Goal: Book appointment/travel/reservation

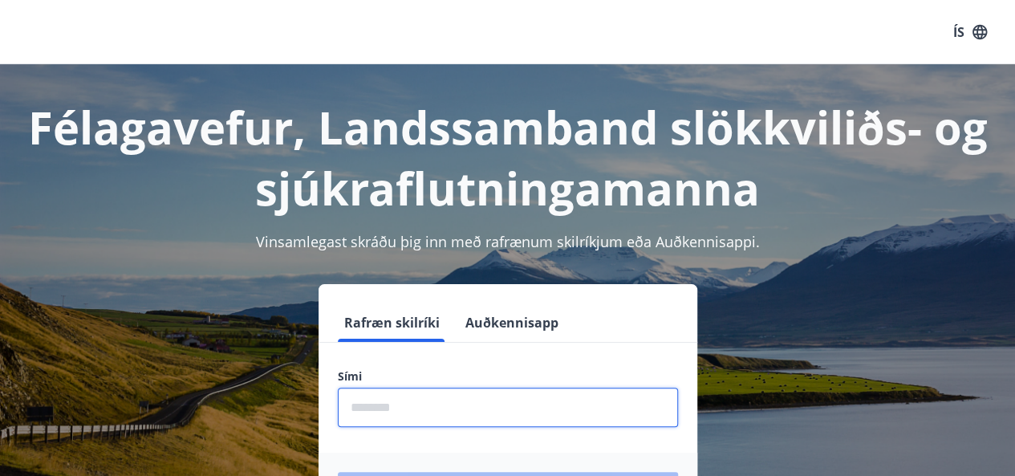
click at [451, 416] on input "phone" at bounding box center [508, 406] width 340 height 39
type input "********"
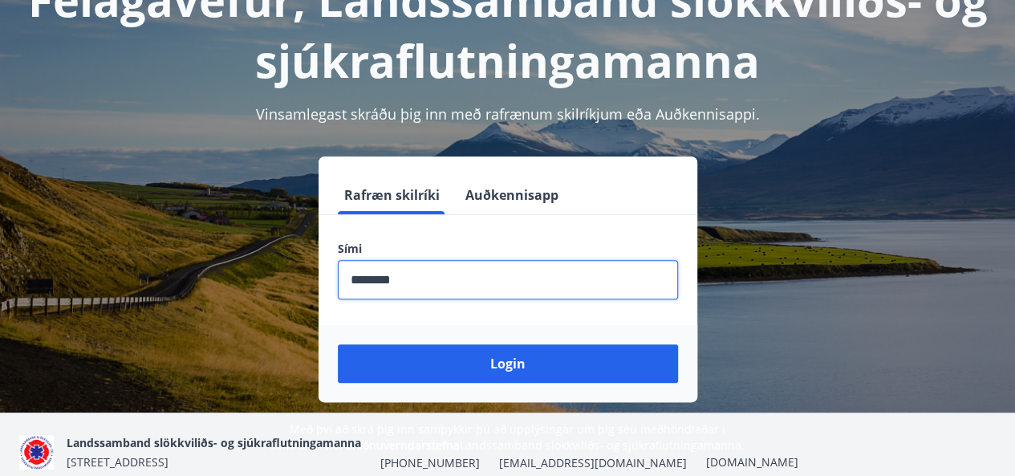
scroll to position [152, 0]
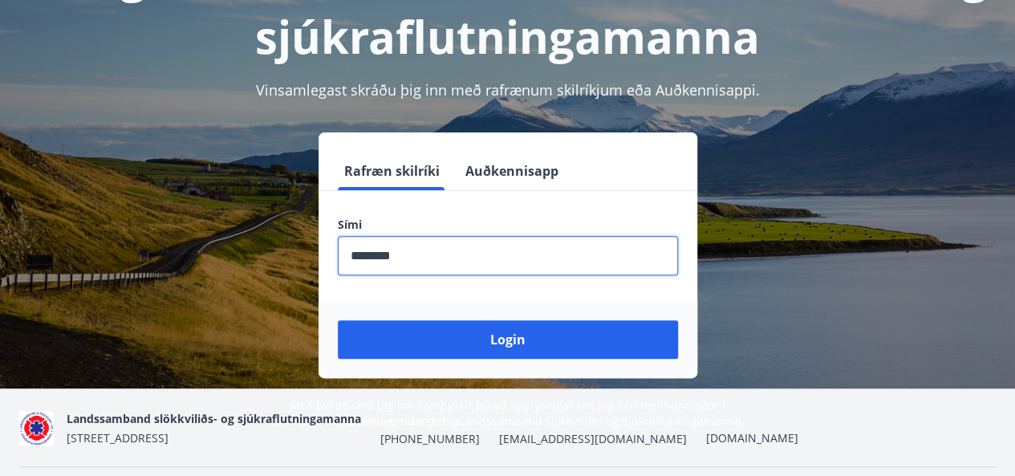
click at [480, 329] on button "Login" at bounding box center [508, 339] width 340 height 39
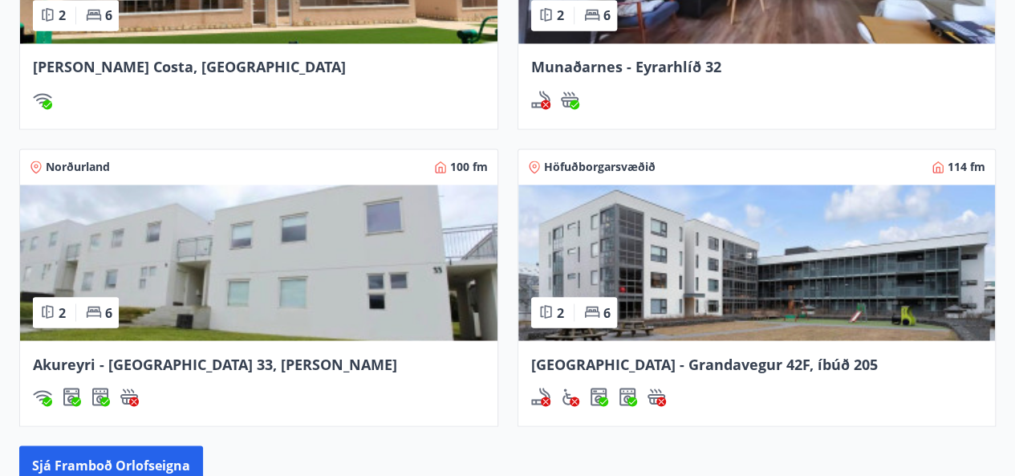
scroll to position [1226, 0]
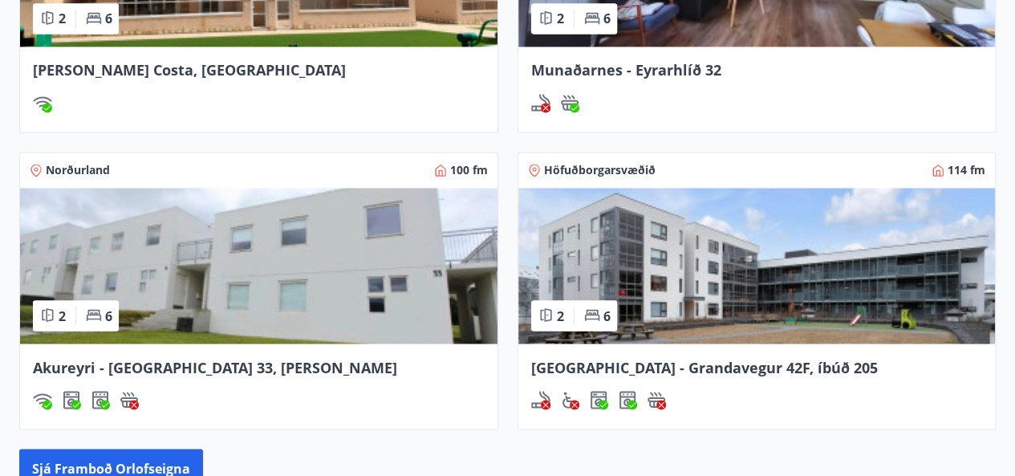
click at [323, 238] on img at bounding box center [258, 266] width 477 height 156
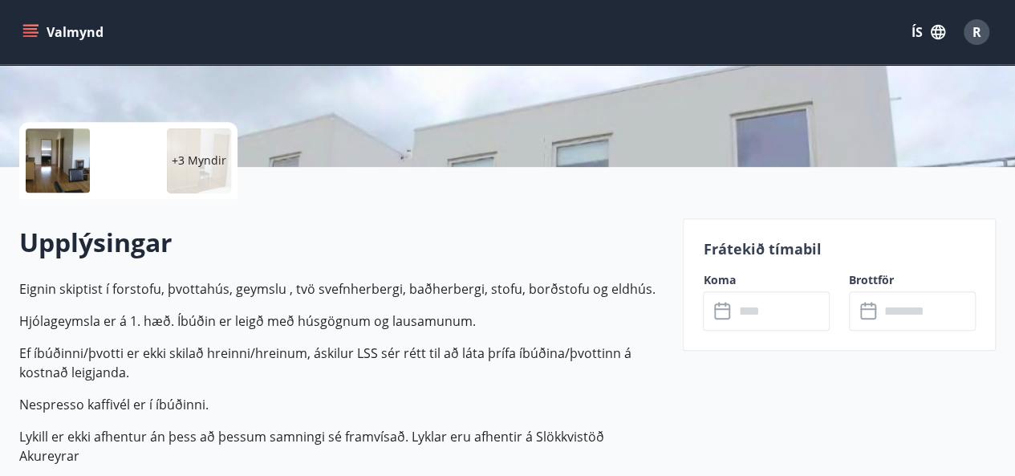
scroll to position [339, 0]
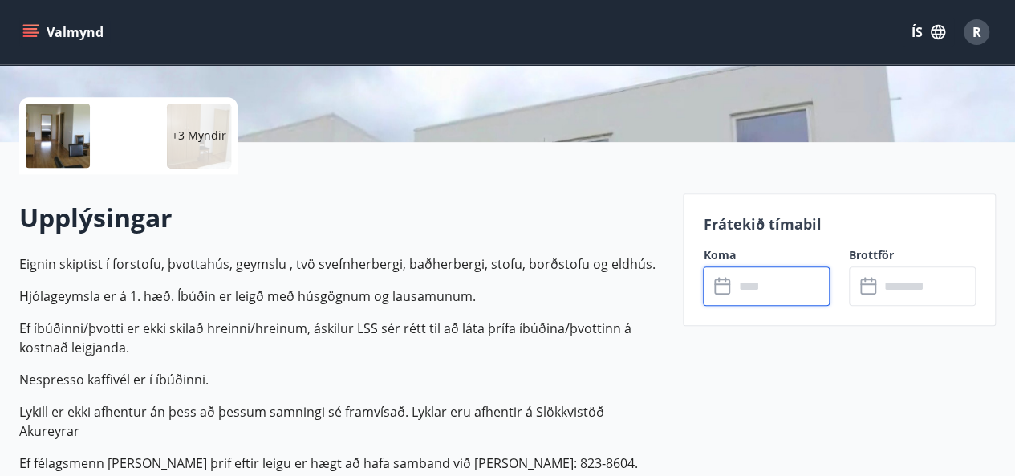
click at [746, 304] on input "text" at bounding box center [781, 285] width 96 height 39
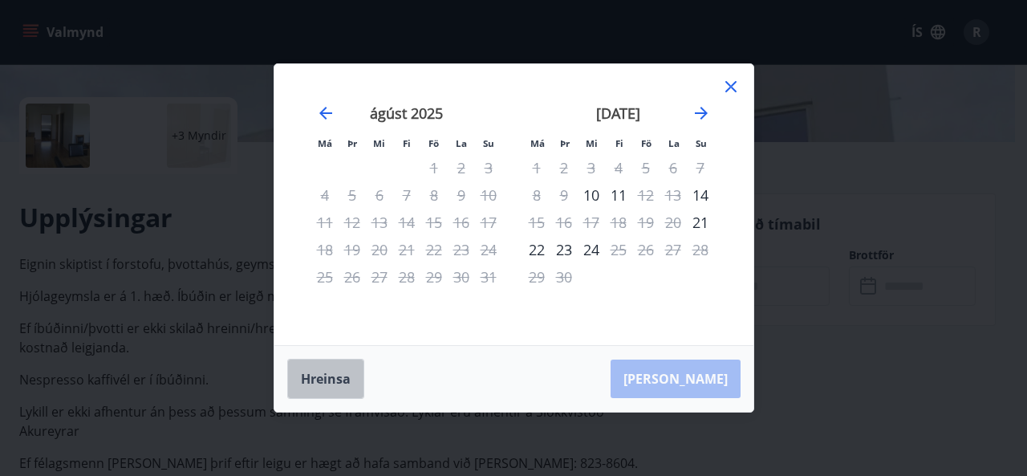
click at [318, 377] on button "Hreinsa" at bounding box center [325, 379] width 77 height 40
click at [727, 88] on icon at bounding box center [730, 86] width 19 height 19
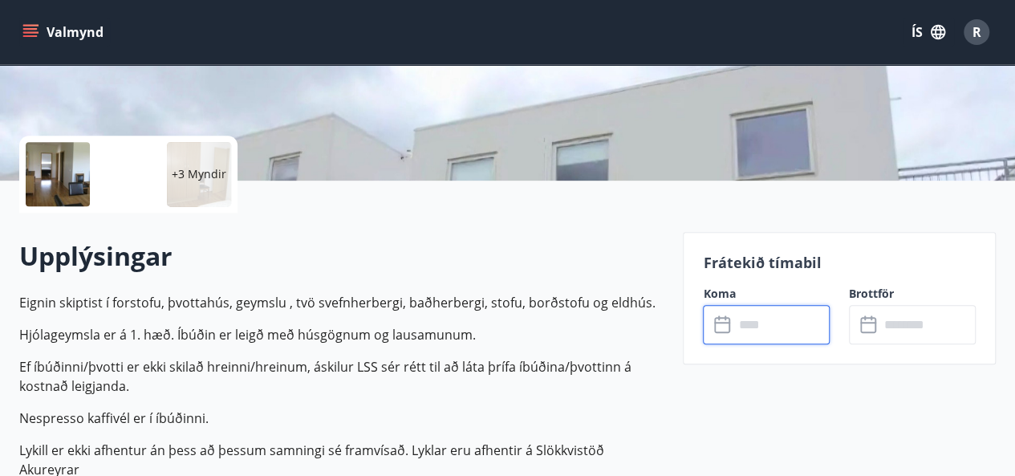
scroll to position [0, 0]
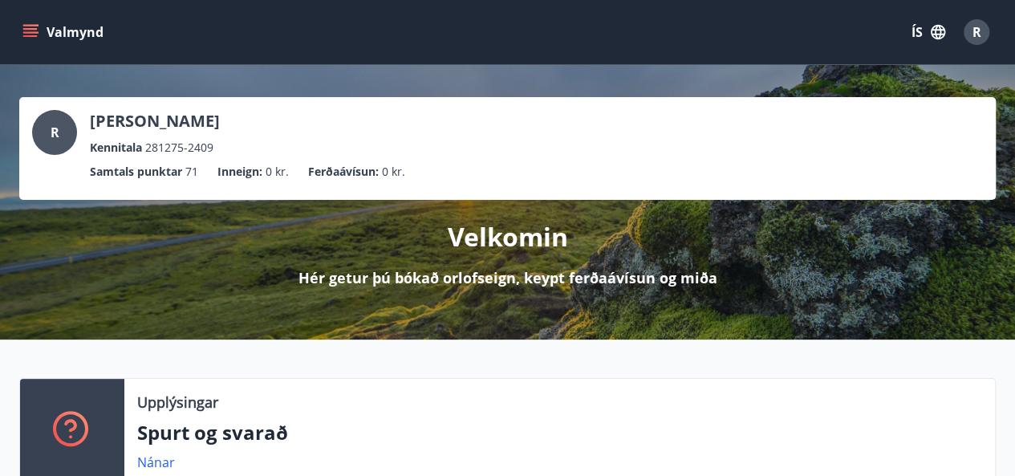
click at [30, 32] on icon "menu" at bounding box center [32, 32] width 18 height 2
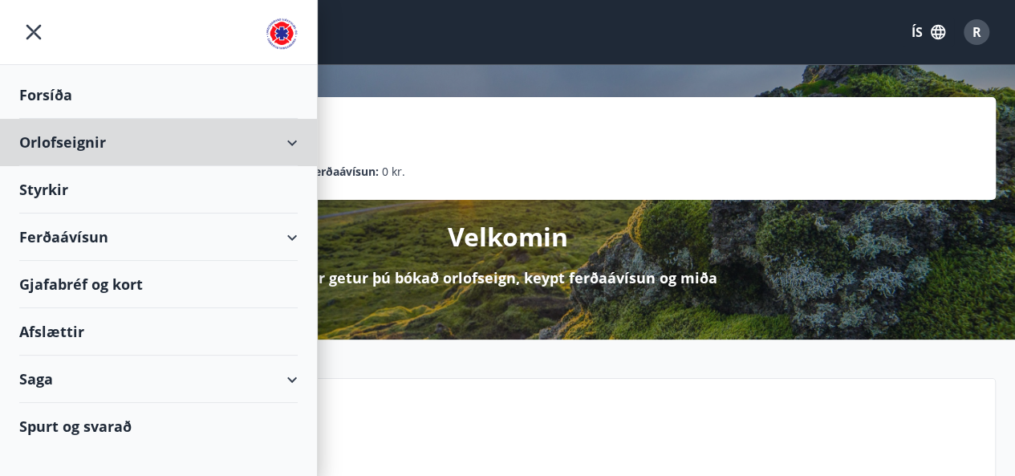
click at [290, 140] on div "Orlofseignir" at bounding box center [158, 142] width 278 height 47
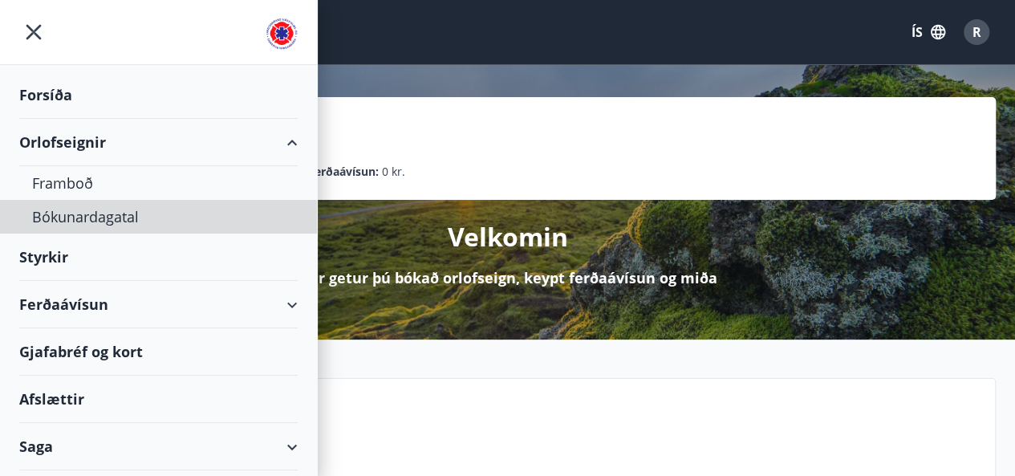
click at [90, 211] on div "Bókunardagatal" at bounding box center [158, 217] width 253 height 34
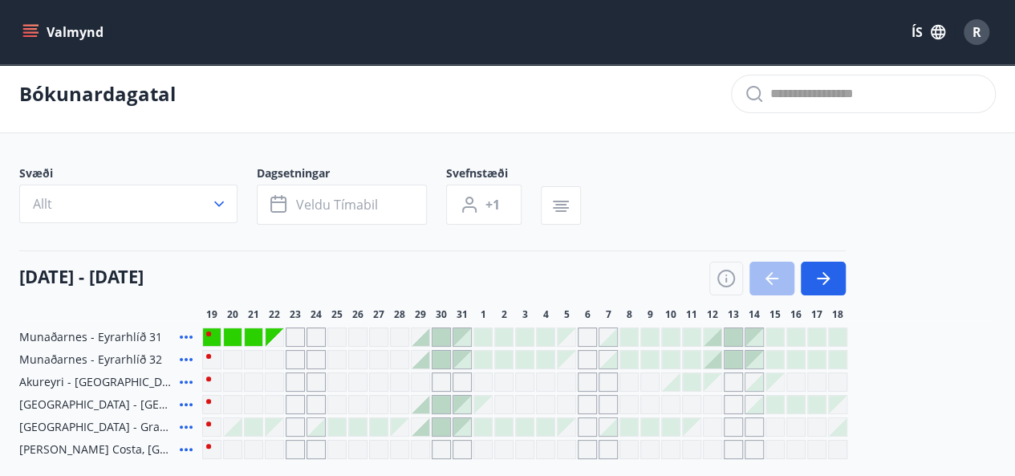
scroll to position [2, 0]
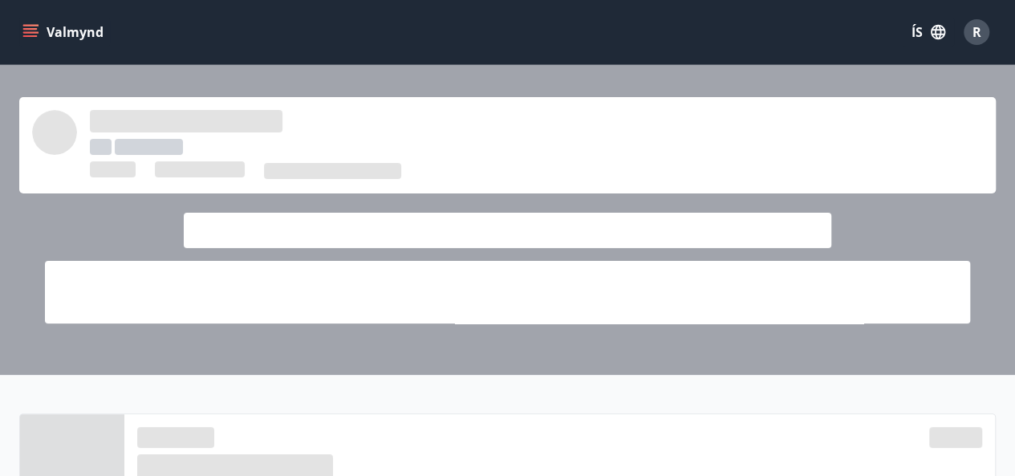
click at [37, 31] on icon "menu" at bounding box center [32, 32] width 18 height 2
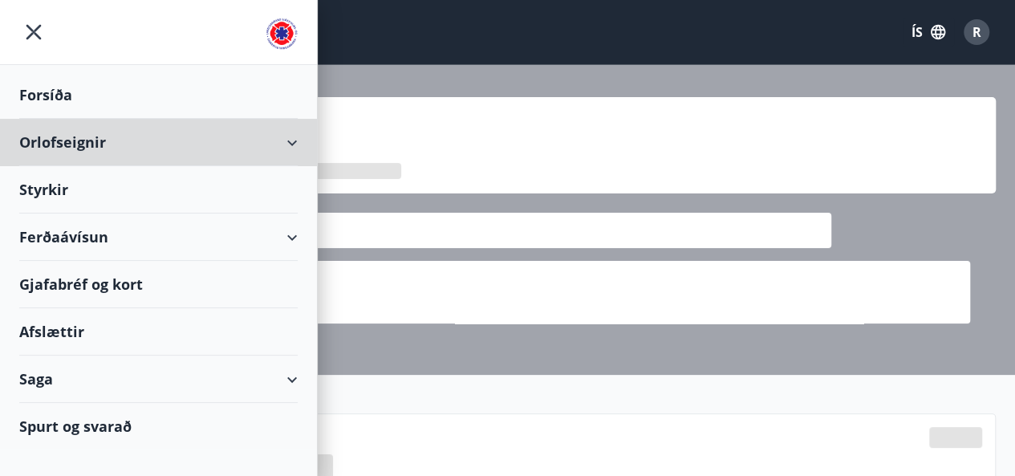
click at [234, 152] on div "Orlofseignir" at bounding box center [158, 142] width 278 height 47
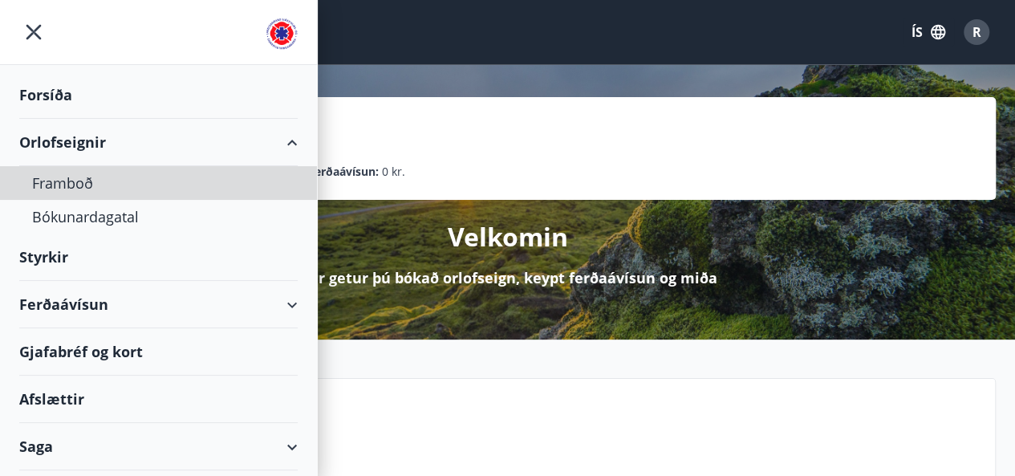
click at [80, 182] on div "Framboð" at bounding box center [158, 183] width 253 height 34
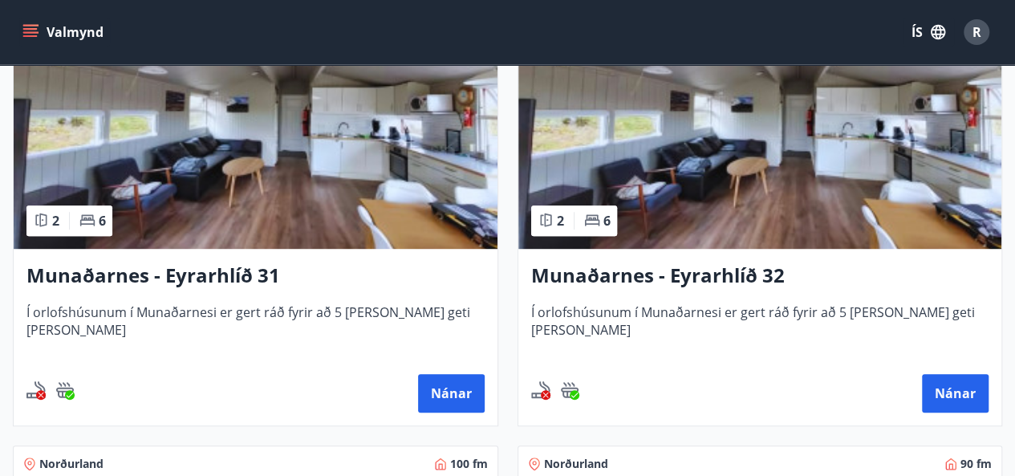
scroll to position [344, 0]
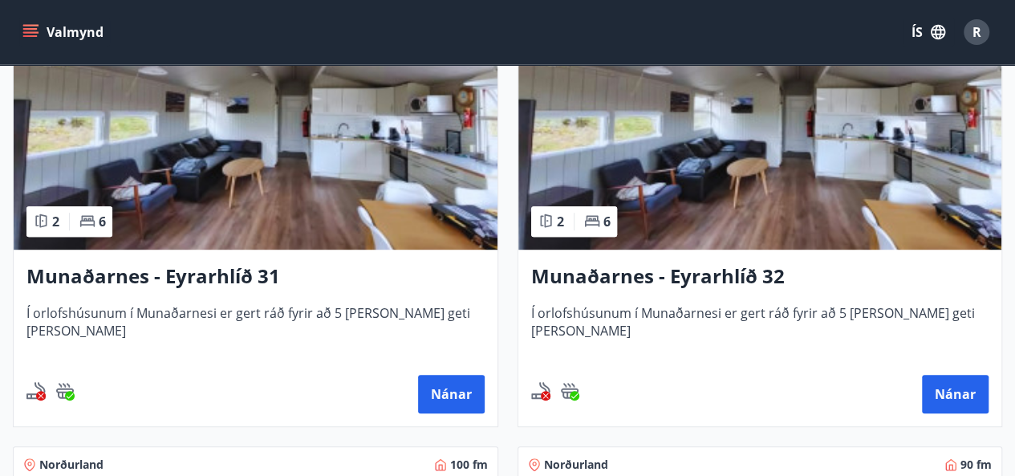
click at [324, 212] on img at bounding box center [256, 148] width 484 height 202
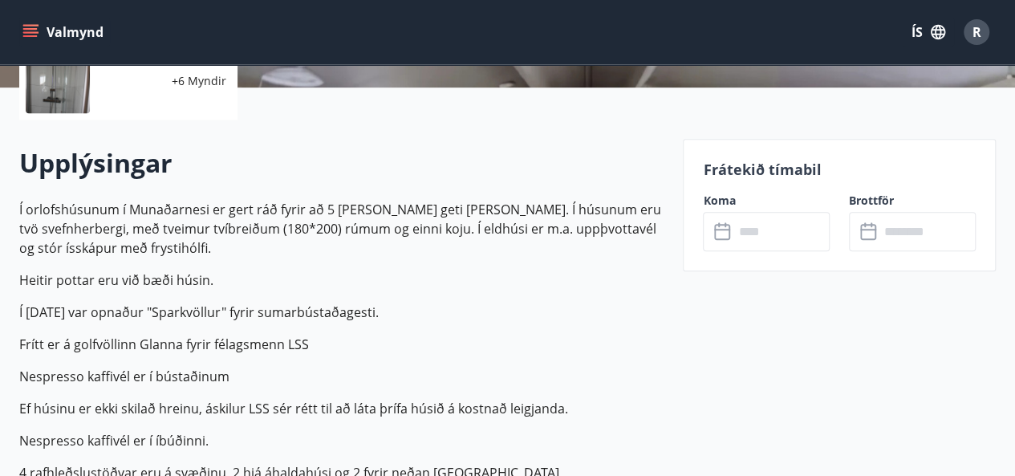
scroll to position [395, 0]
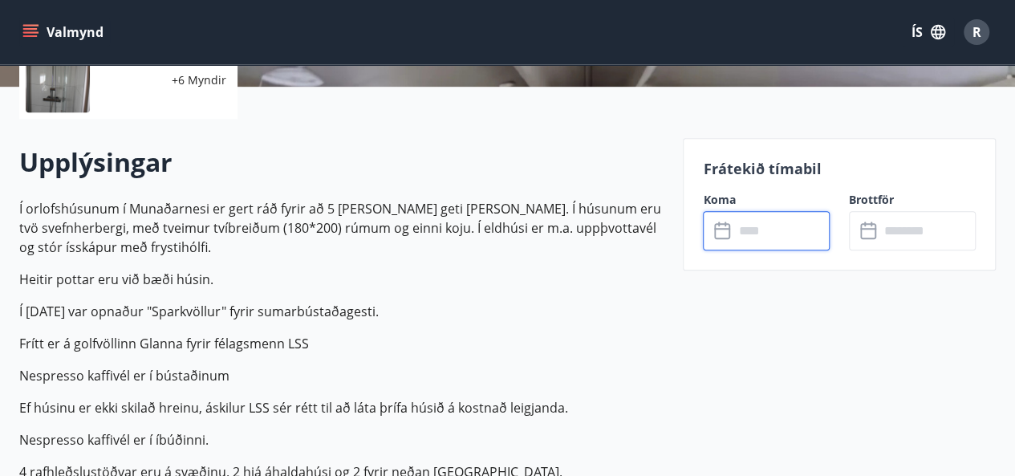
click at [773, 233] on input "text" at bounding box center [781, 230] width 96 height 39
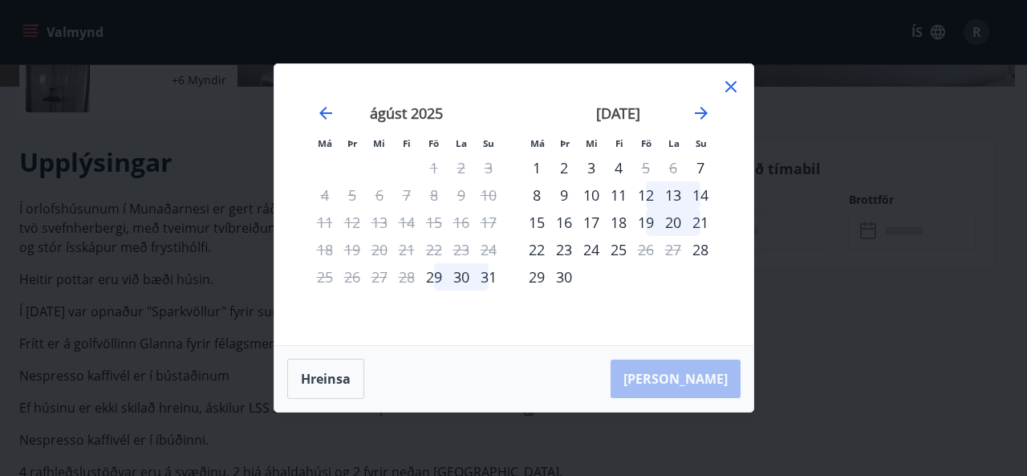
click at [727, 91] on icon at bounding box center [730, 86] width 11 height 11
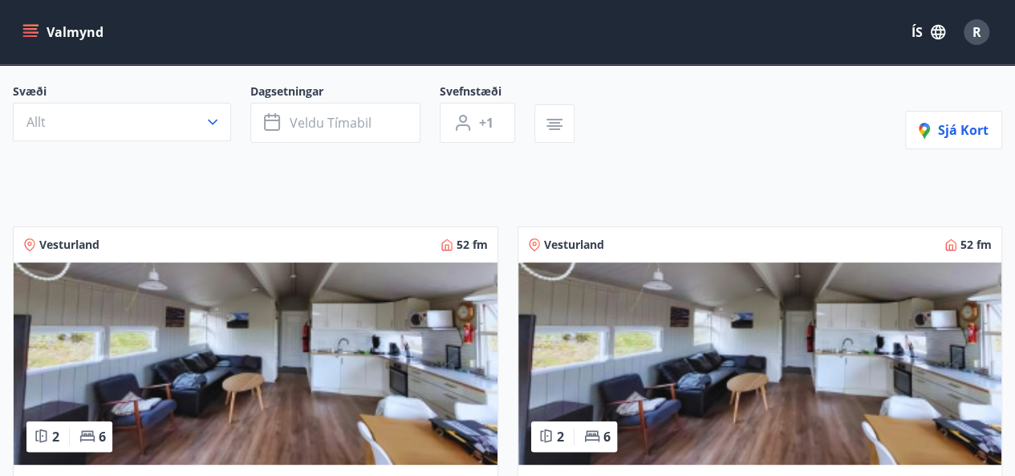
scroll to position [139, 0]
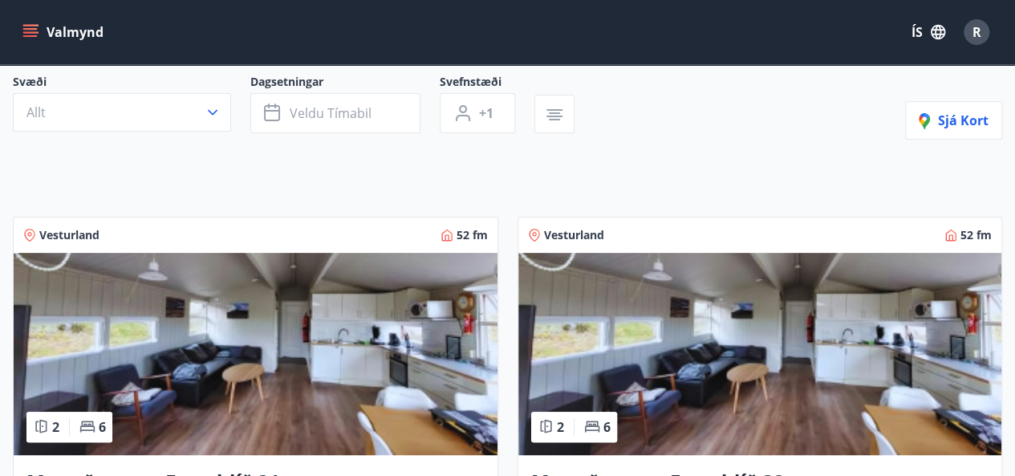
click at [643, 355] on img at bounding box center [760, 354] width 484 height 202
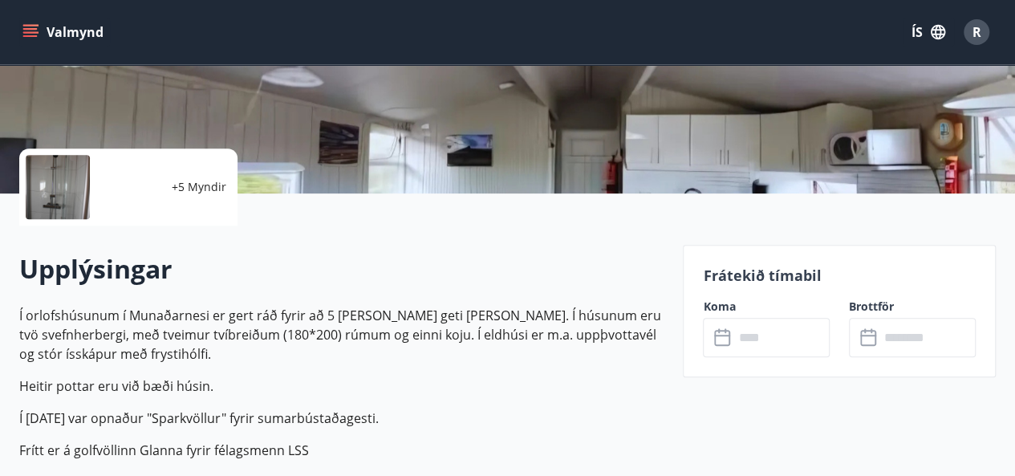
scroll to position [289, 0]
click at [771, 330] on input "text" at bounding box center [781, 336] width 96 height 39
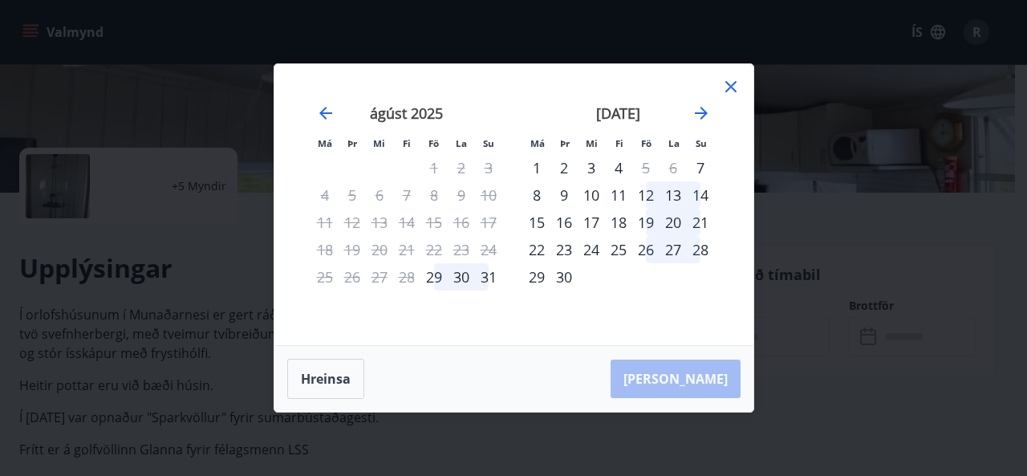
click at [732, 84] on icon at bounding box center [730, 86] width 11 height 11
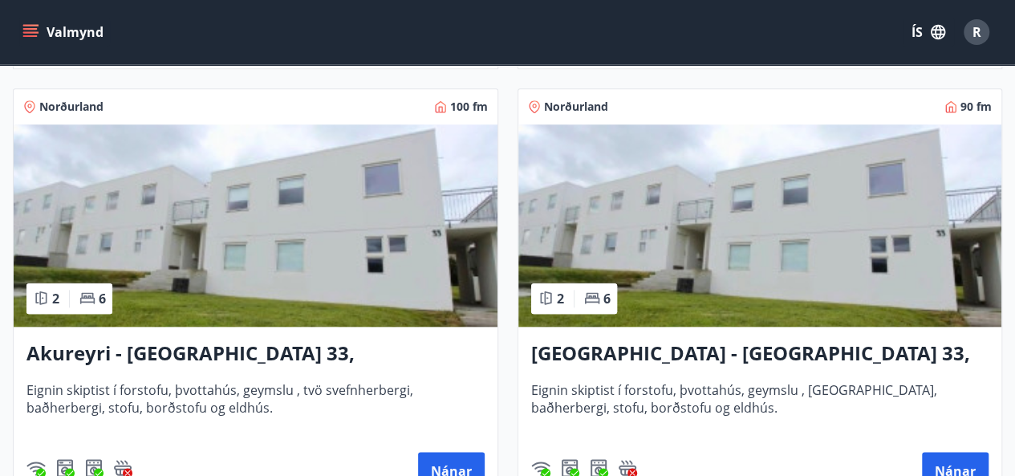
scroll to position [704, 0]
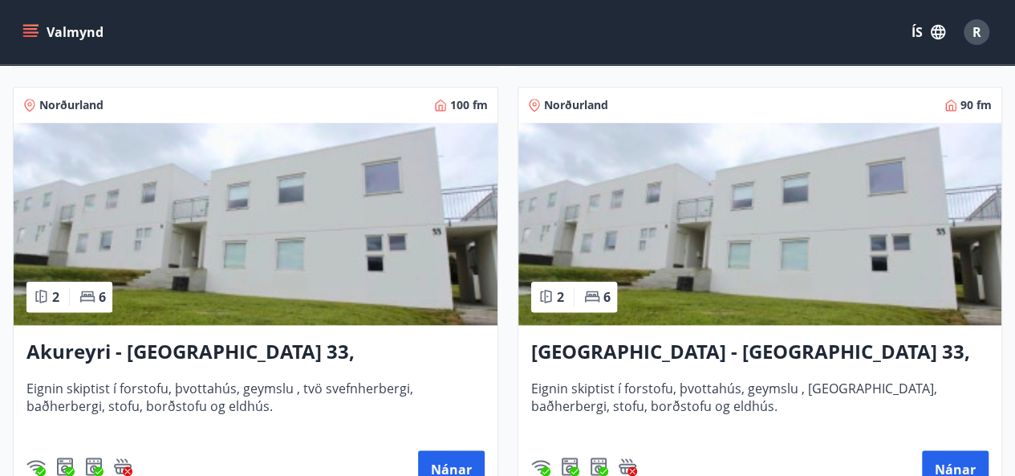
click at [734, 221] on img at bounding box center [760, 224] width 484 height 202
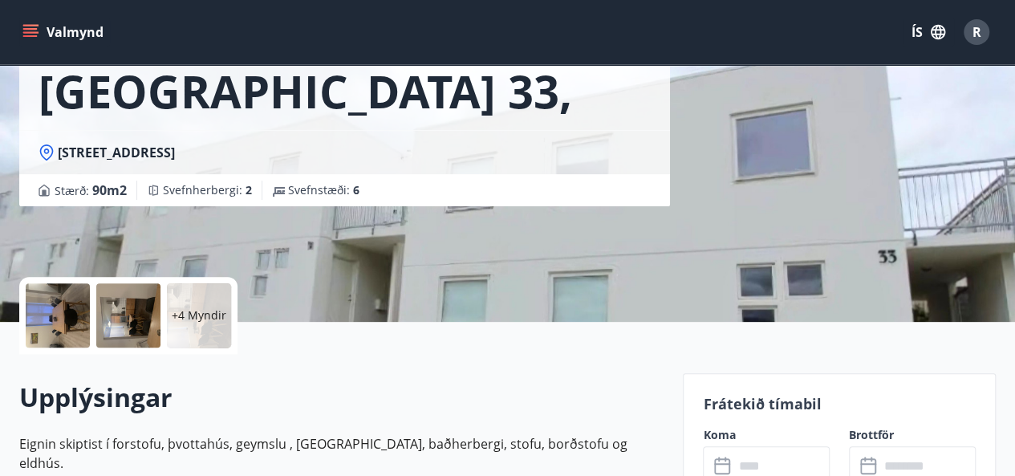
scroll to position [233, 0]
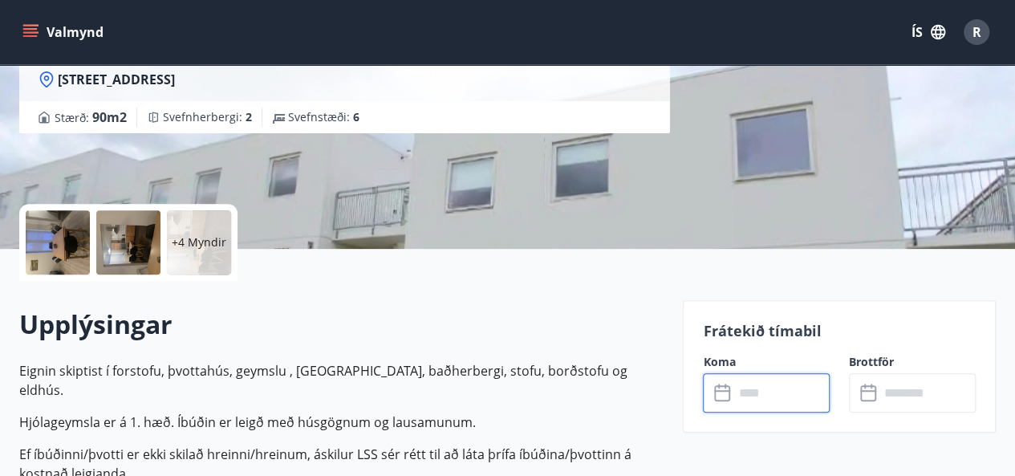
click at [759, 379] on input "text" at bounding box center [781, 392] width 96 height 39
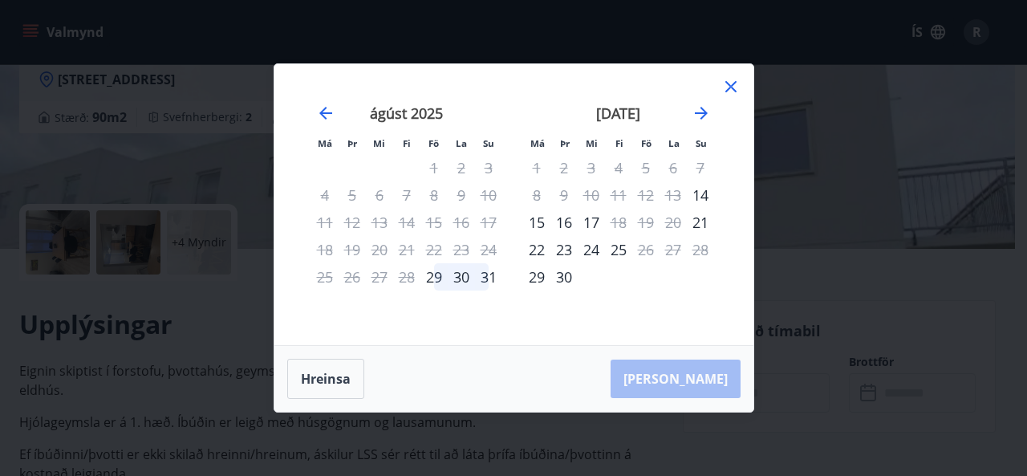
click at [703, 113] on icon "Move forward to switch to the next month." at bounding box center [701, 113] width 13 height 13
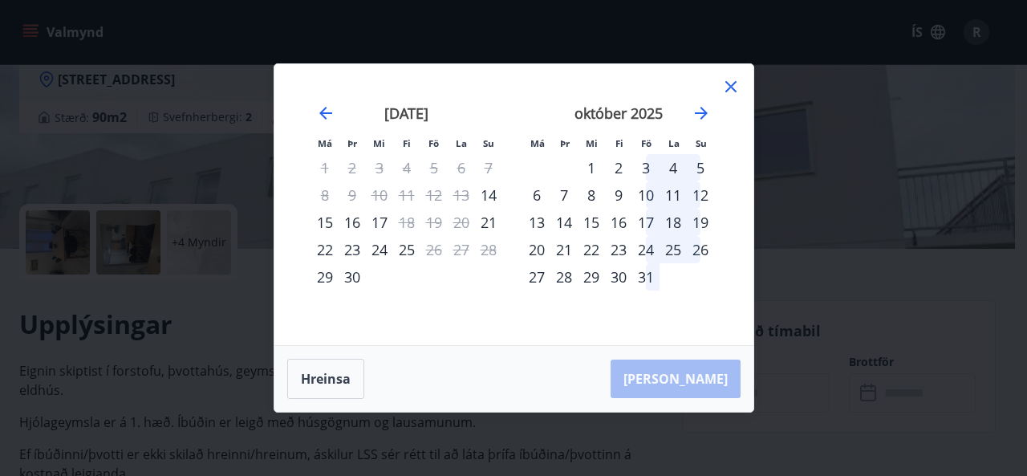
click at [737, 84] on icon at bounding box center [730, 86] width 19 height 19
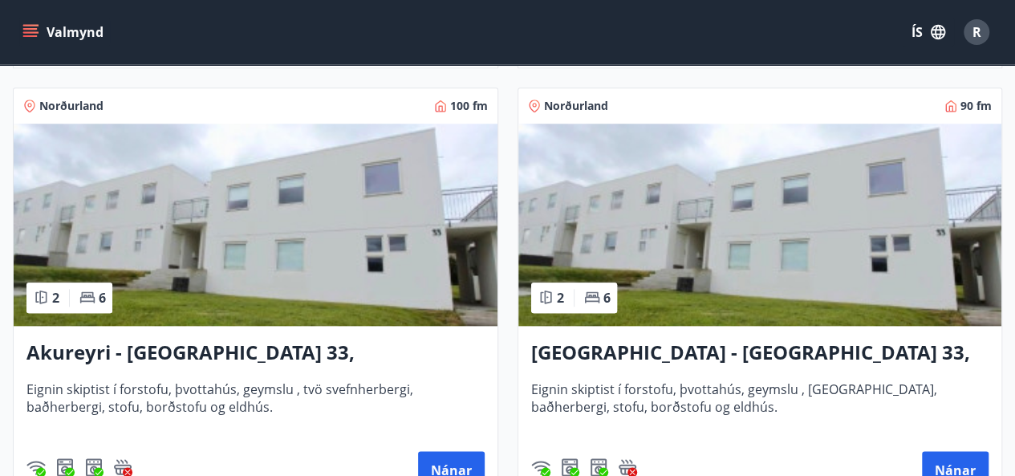
scroll to position [704, 0]
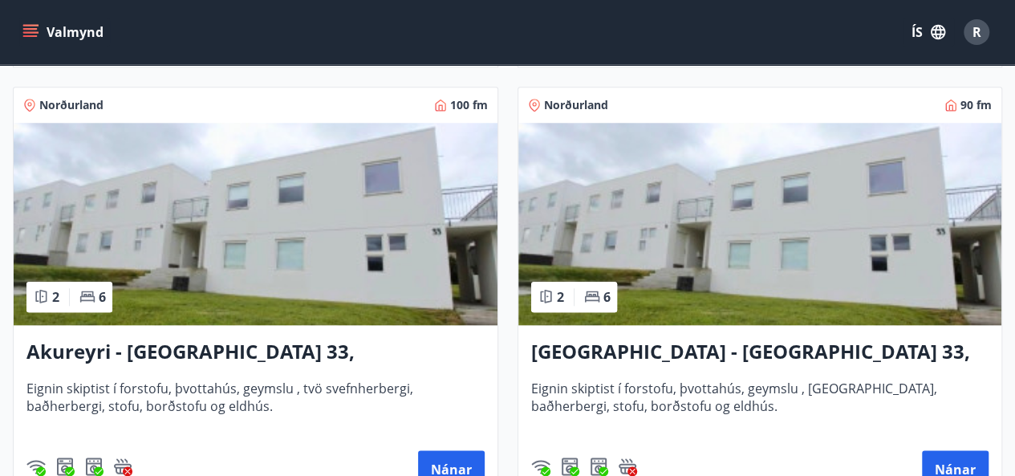
click at [245, 267] on img at bounding box center [256, 224] width 484 height 202
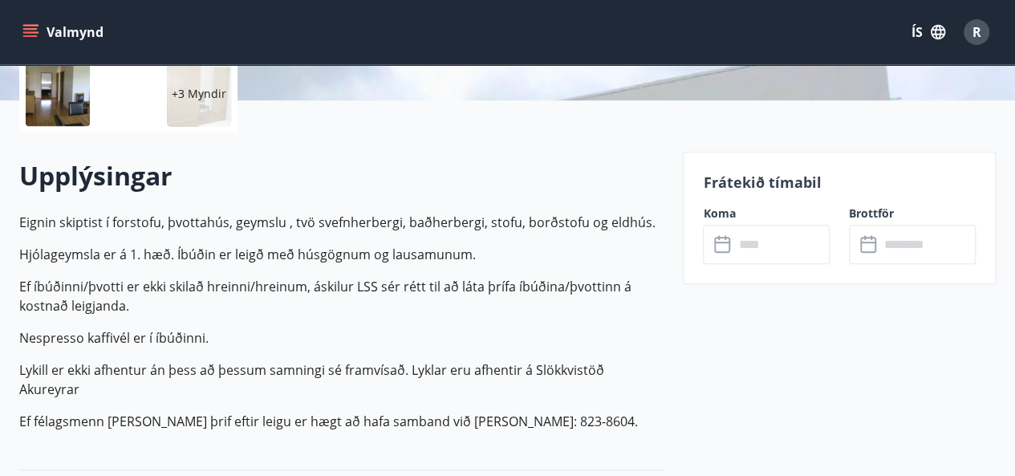
scroll to position [400, 0]
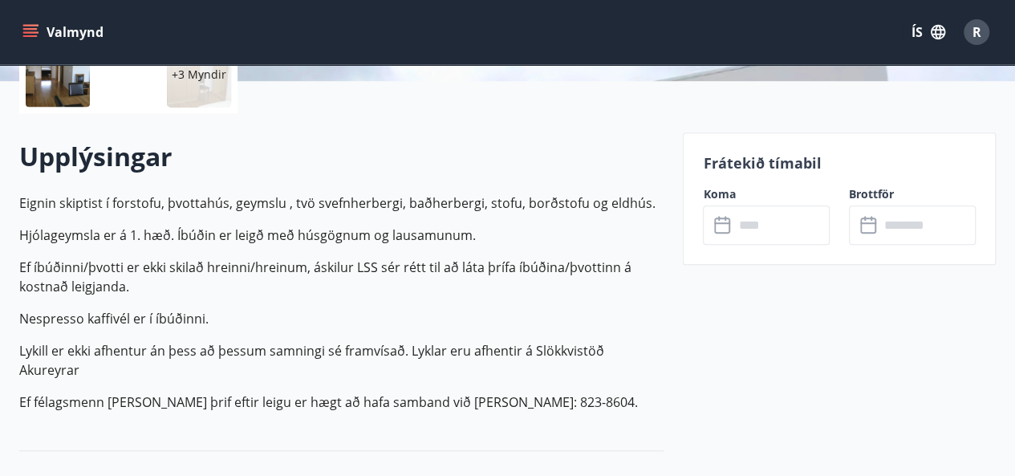
click at [772, 228] on input "text" at bounding box center [781, 224] width 96 height 39
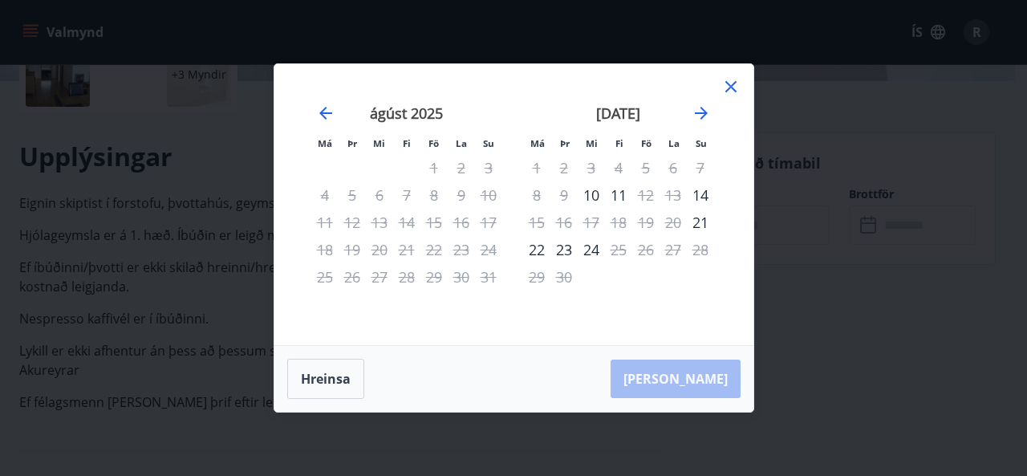
click at [698, 115] on icon "Move forward to switch to the next month." at bounding box center [701, 112] width 19 height 19
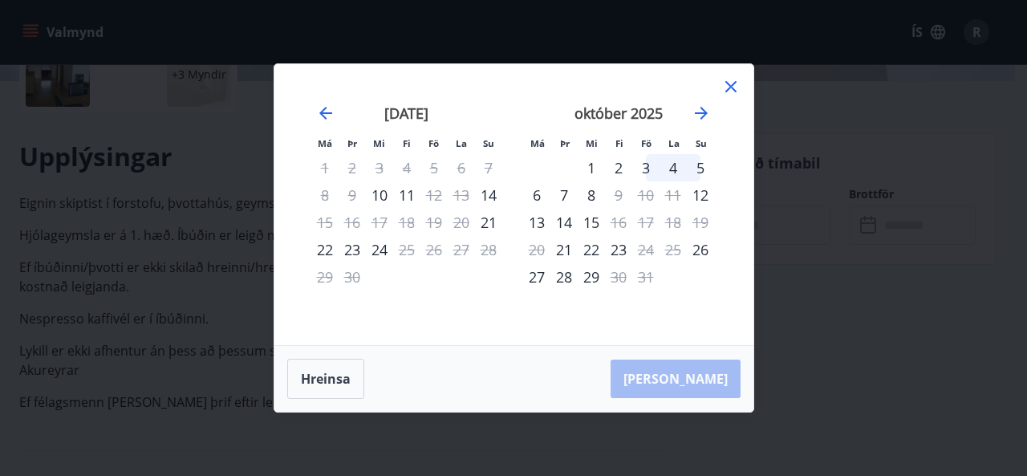
click at [730, 87] on icon at bounding box center [730, 87] width 2 height 2
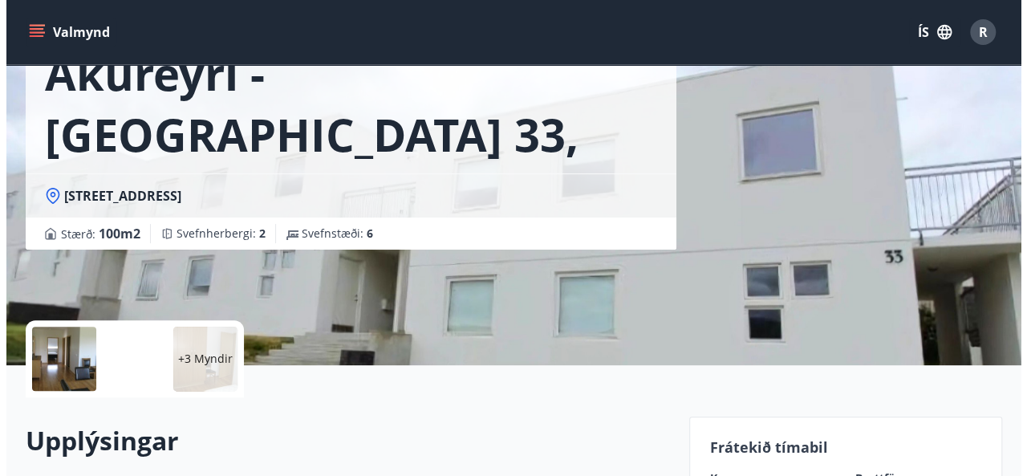
scroll to position [115, 0]
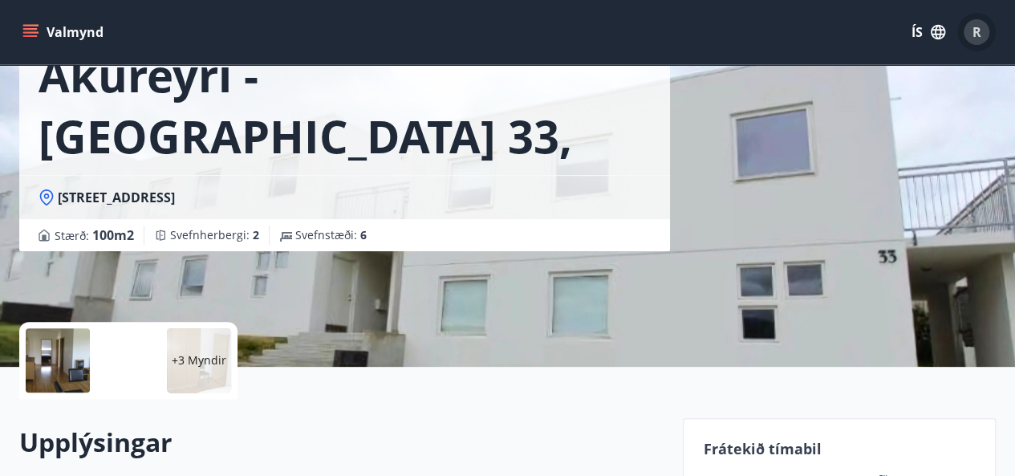
click at [975, 34] on span "R" at bounding box center [976, 32] width 9 height 18
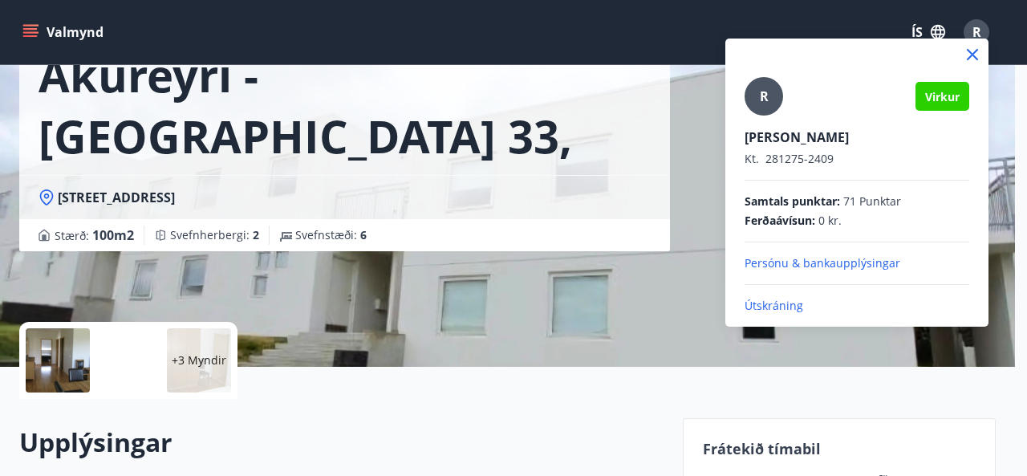
click at [773, 309] on p "Útskráning" at bounding box center [856, 306] width 225 height 16
